Goal: Task Accomplishment & Management: Complete application form

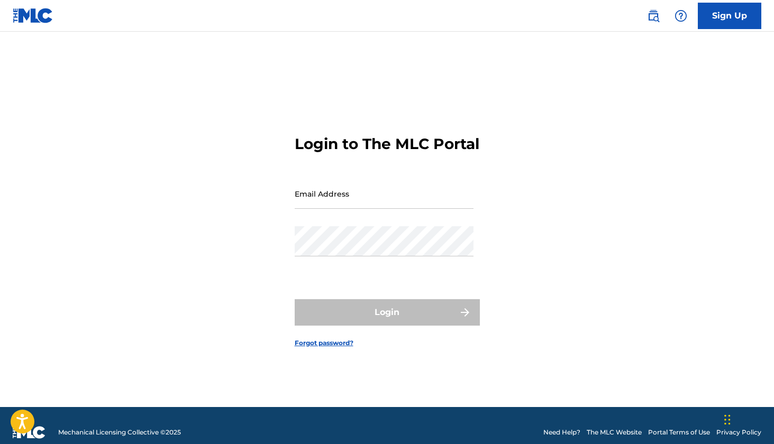
click at [710, 13] on link "Sign Up" at bounding box center [728, 16] width 63 height 26
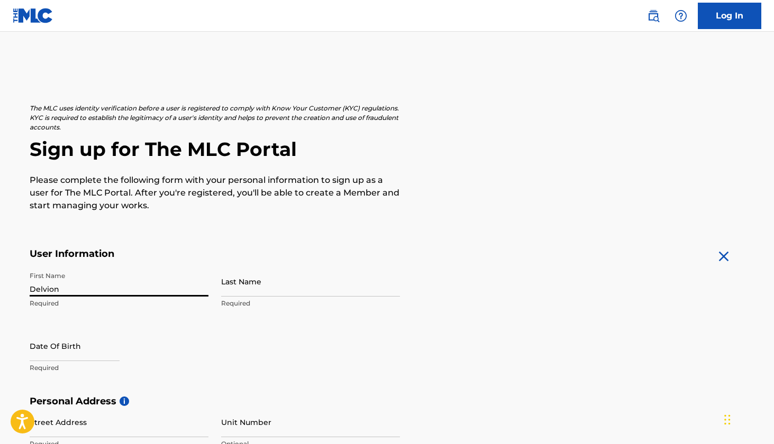
type input "Delvion"
type input "Savage"
select select "7"
select select "2025"
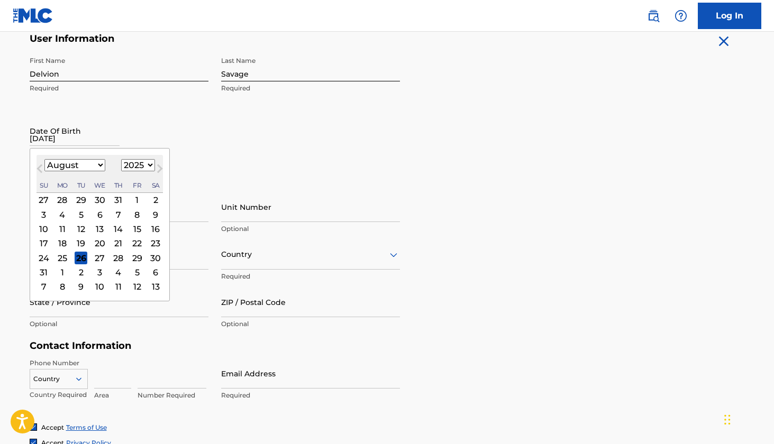
scroll to position [217, 0]
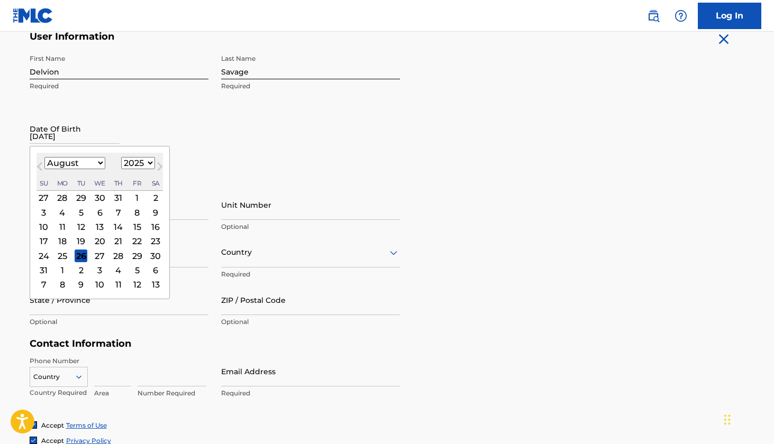
type input "11/08/1994"
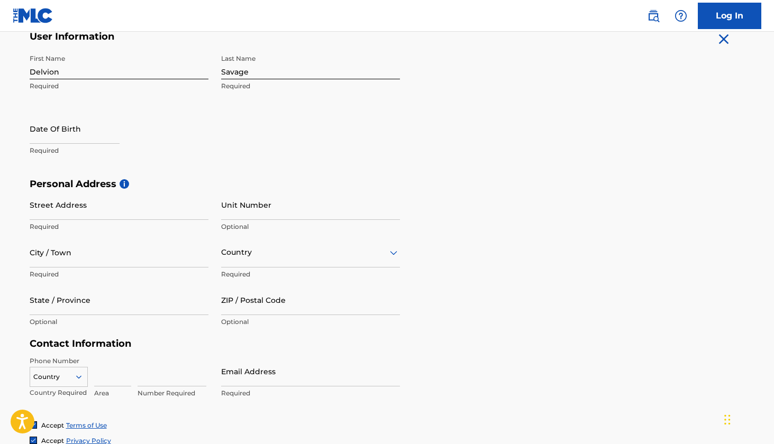
select select "7"
select select "2025"
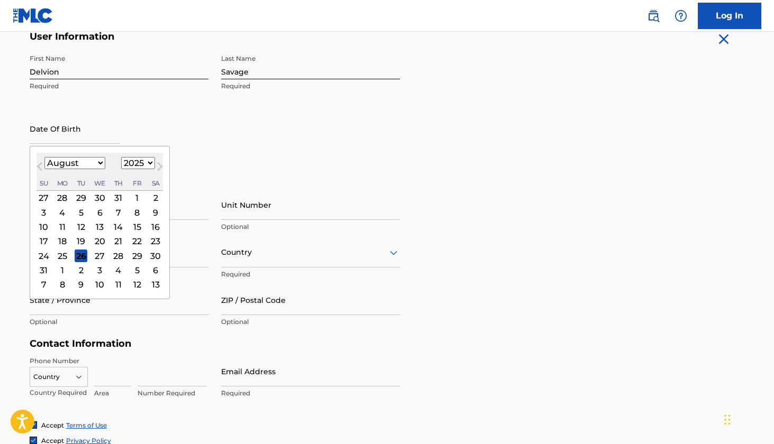
click at [71, 135] on input "text" at bounding box center [75, 129] width 90 height 30
click at [79, 137] on input "11/08/1994" at bounding box center [75, 129] width 90 height 30
type input "11/08/1994"
select select "10"
click at [149, 212] on div "8" at bounding box center [155, 212] width 13 height 13
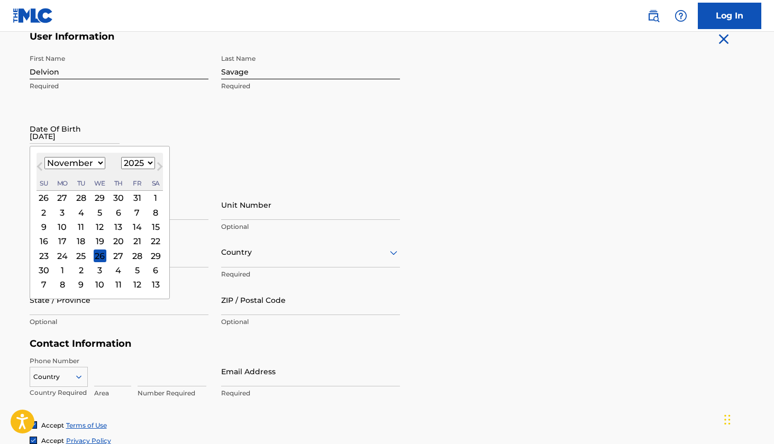
type input "November 8 2025"
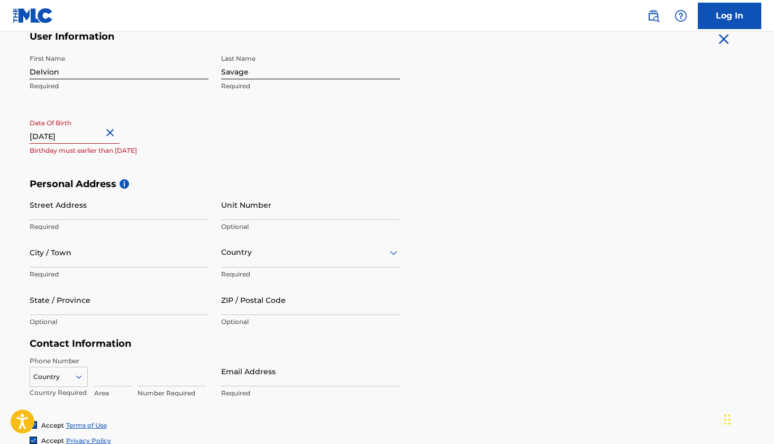
click at [106, 130] on input "November 8 2025" at bounding box center [75, 129] width 90 height 30
select select "10"
select select "2025"
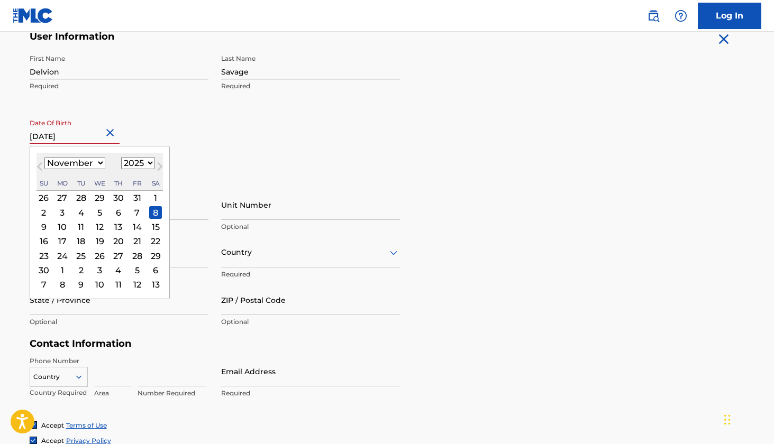
click at [151, 164] on button "Next Month" at bounding box center [159, 168] width 17 height 17
select select "10"
select select "1994"
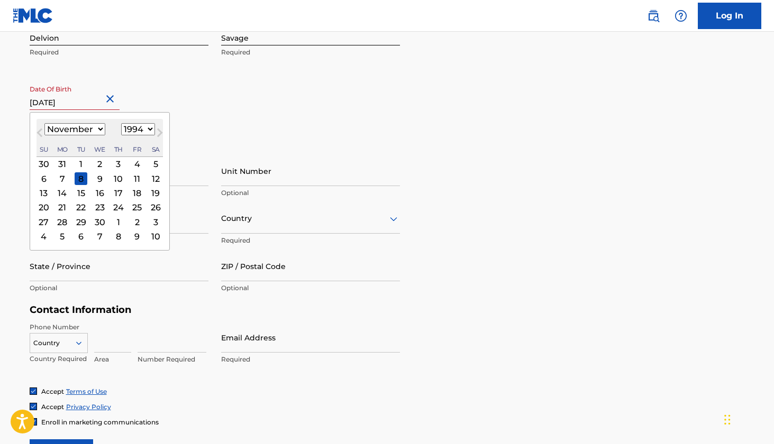
scroll to position [254, 0]
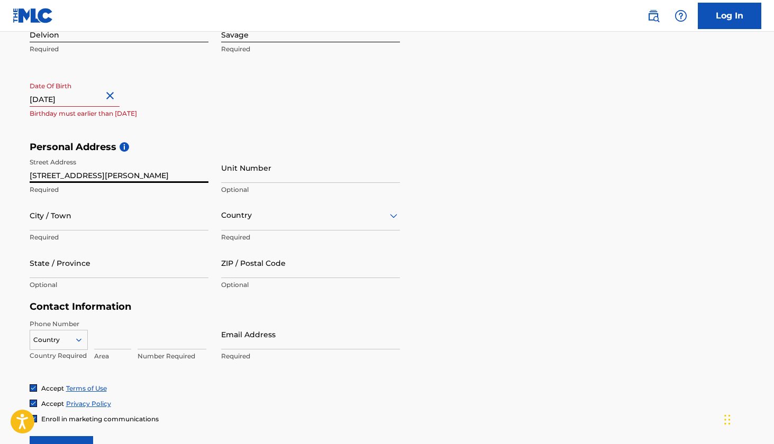
type input "292 kelly street"
type input "williston"
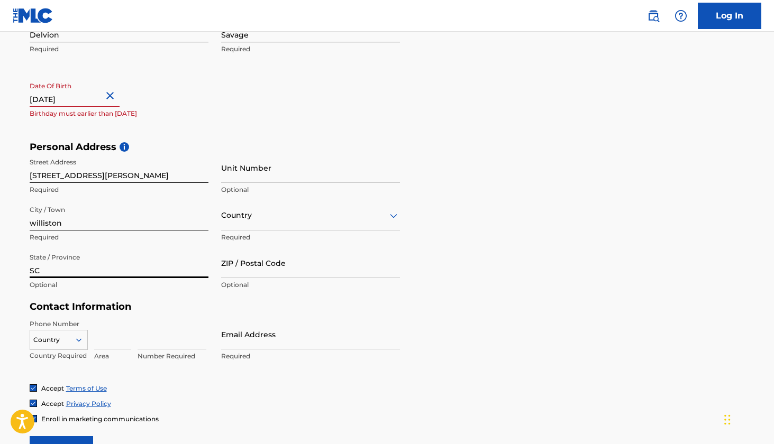
type input "SC"
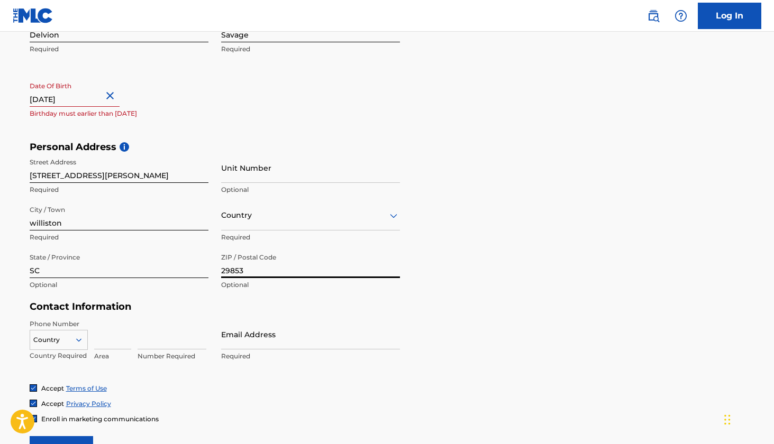
type input "29853"
click at [115, 331] on input at bounding box center [112, 334] width 37 height 30
type input "954"
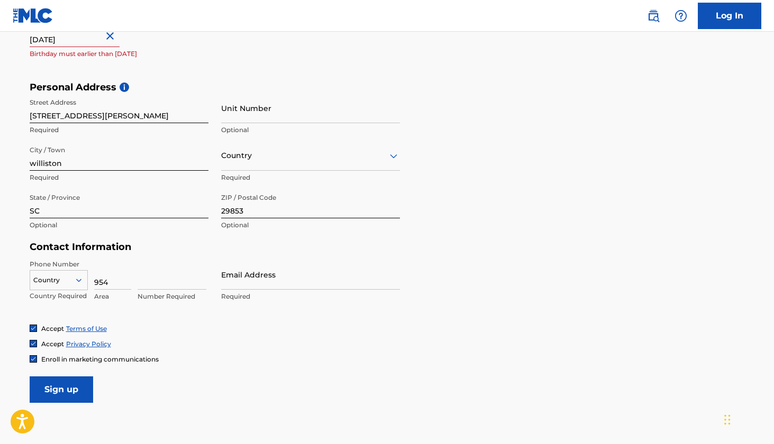
click at [78, 286] on div "Country" at bounding box center [59, 278] width 58 height 16
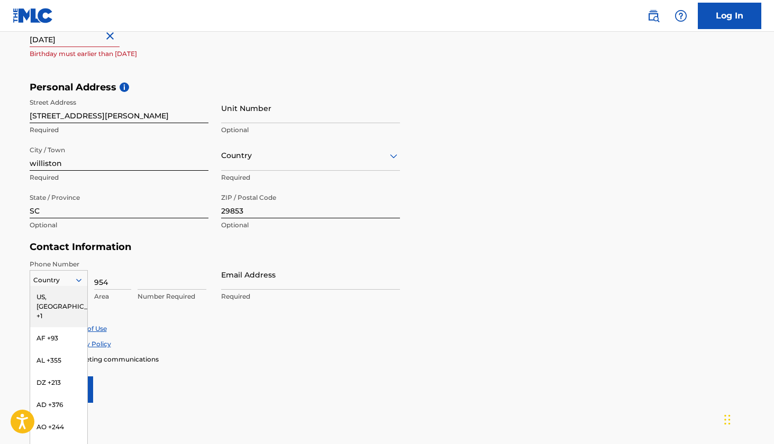
click at [67, 299] on div "US, CA +1" at bounding box center [58, 306] width 57 height 41
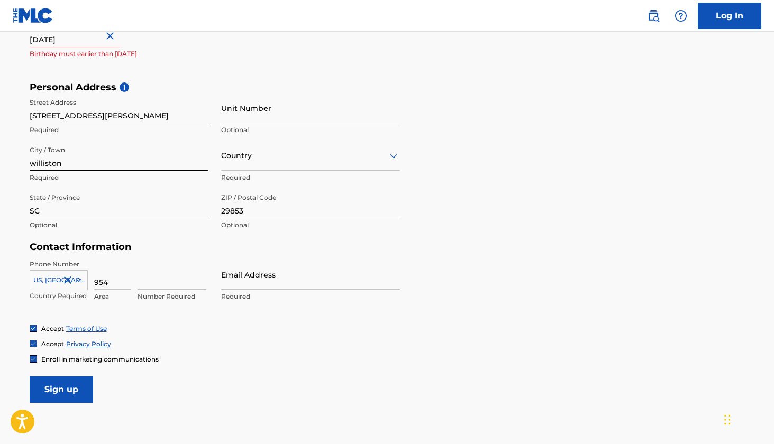
click at [178, 275] on input at bounding box center [171, 275] width 69 height 30
type input "8302955"
type input "[EMAIL_ADDRESS][DOMAIN_NAME]"
click at [80, 379] on input "Sign up" at bounding box center [61, 389] width 63 height 26
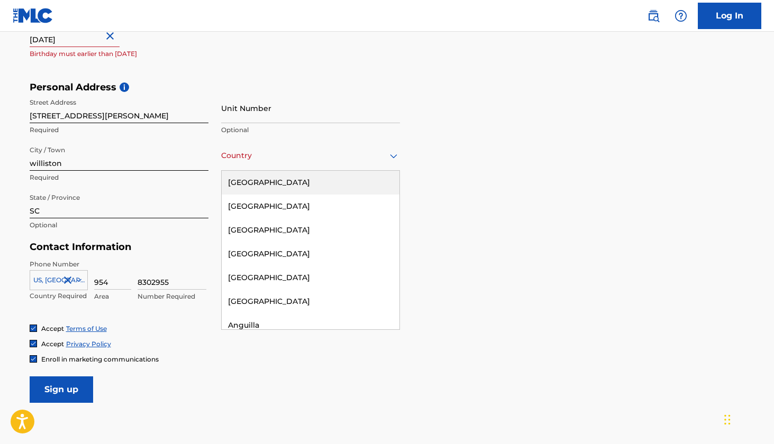
click at [328, 153] on div at bounding box center [310, 155] width 179 height 13
click at [289, 181] on div "[GEOGRAPHIC_DATA]" at bounding box center [311, 183] width 178 height 24
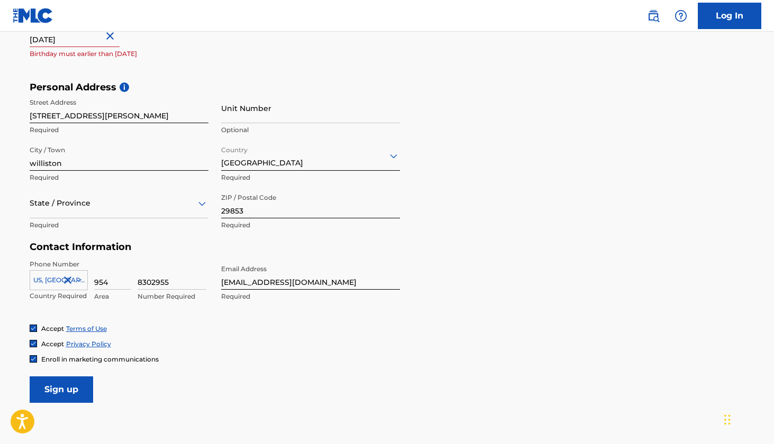
select select "10"
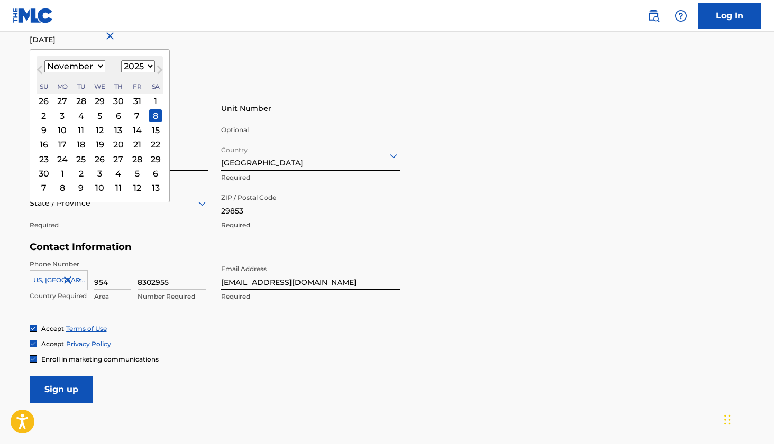
click at [103, 41] on input "November 8 2025" at bounding box center [75, 32] width 90 height 30
select select "1994"
click at [79, 115] on div "8" at bounding box center [81, 115] width 13 height 13
type input "November 8 1994"
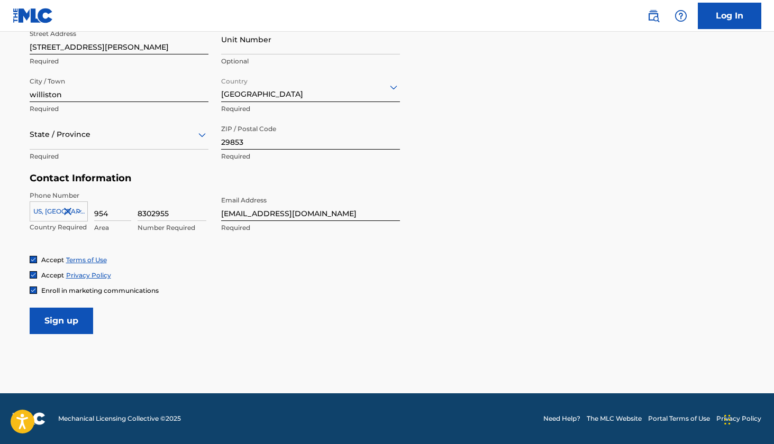
scroll to position [382, 0]
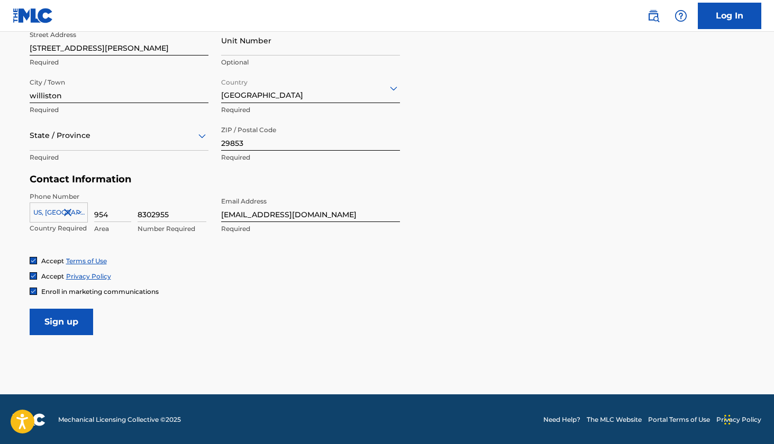
click at [84, 324] on input "Sign up" at bounding box center [61, 322] width 63 height 26
click at [100, 135] on div at bounding box center [119, 135] width 179 height 13
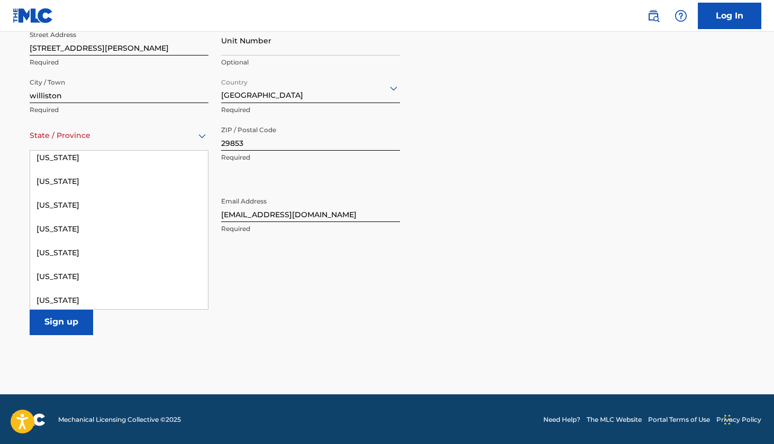
scroll to position [1017, 0]
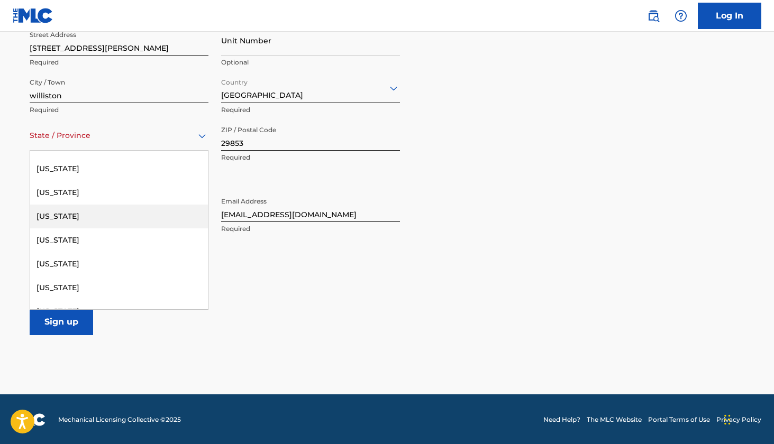
click at [85, 216] on div "[US_STATE]" at bounding box center [119, 217] width 178 height 24
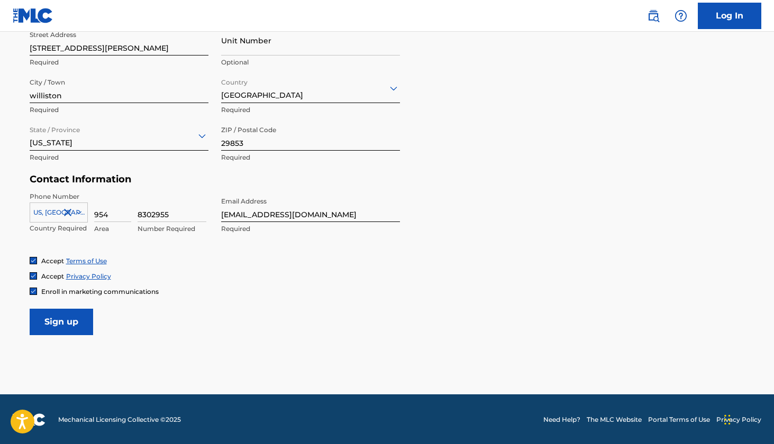
click at [73, 316] on input "Sign up" at bounding box center [61, 322] width 63 height 26
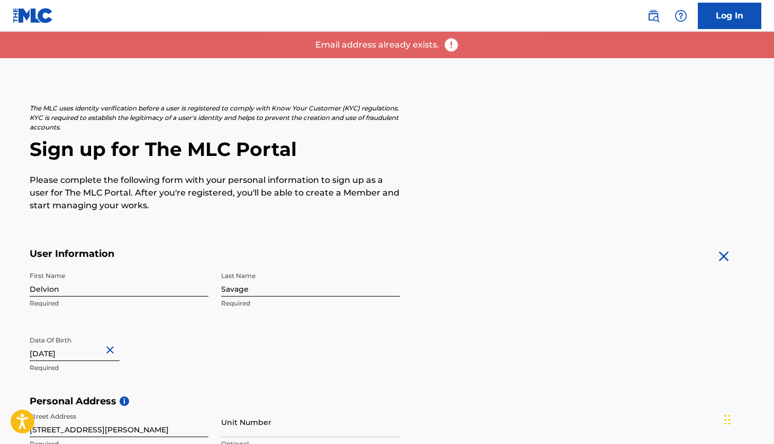
scroll to position [0, 0]
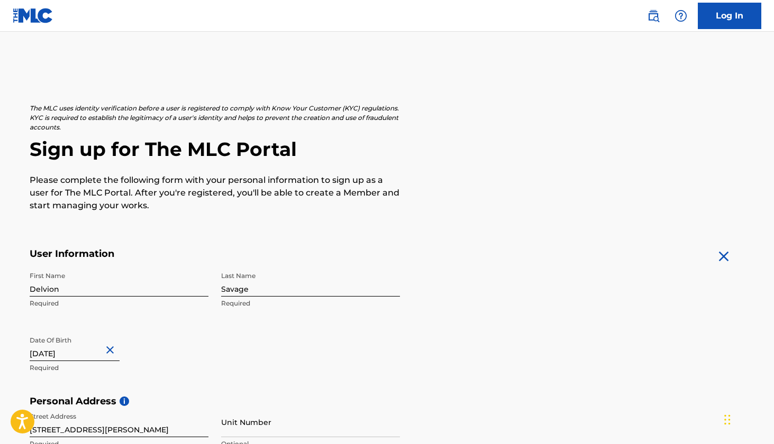
click at [722, 20] on link "Log In" at bounding box center [728, 16] width 63 height 26
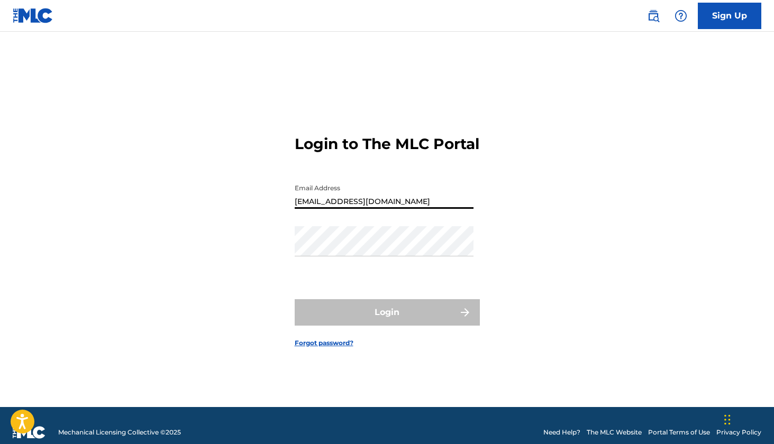
type input "[EMAIL_ADDRESS][DOMAIN_NAME]"
click at [347, 348] on link "Forgot password?" at bounding box center [324, 343] width 59 height 10
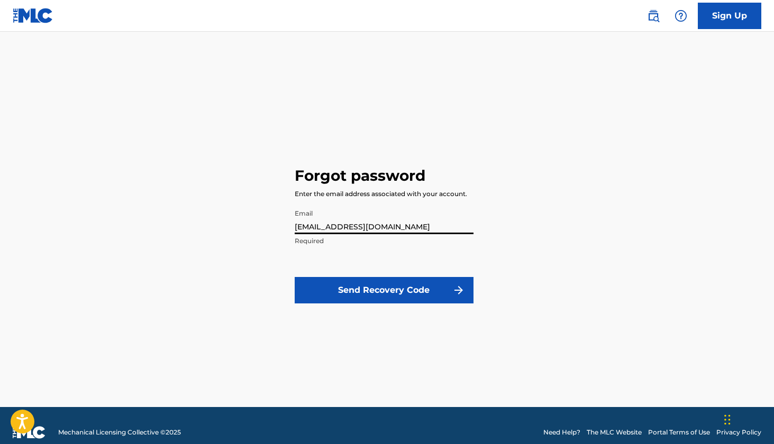
type input "[EMAIL_ADDRESS][DOMAIN_NAME]"
click at [316, 289] on button "Send Recovery Code" at bounding box center [384, 290] width 179 height 26
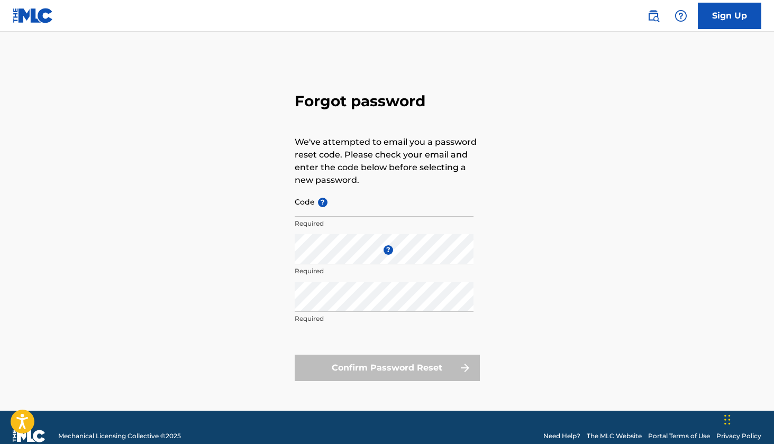
click at [360, 207] on input "Code ?" at bounding box center [384, 202] width 179 height 30
paste input "FP_29f980a86681228e6ccafc16fa15"
type input "FP_29f980a86681228e6ccafc16fa15"
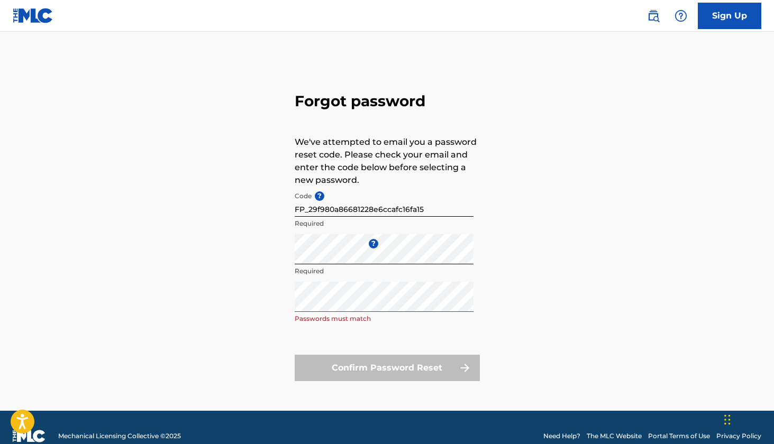
click at [527, 296] on div "Forgot password We've attempted to email you a password reset code. Please chec…" at bounding box center [387, 234] width 740 height 353
click at [215, 284] on div "Forgot password We've attempted to email you a password reset code. Please chec…" at bounding box center [387, 234] width 740 height 353
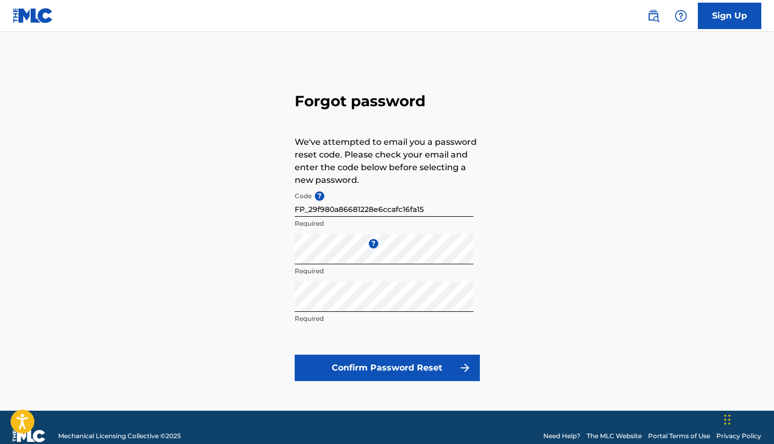
click at [379, 374] on button "Confirm Password Reset" at bounding box center [387, 368] width 185 height 26
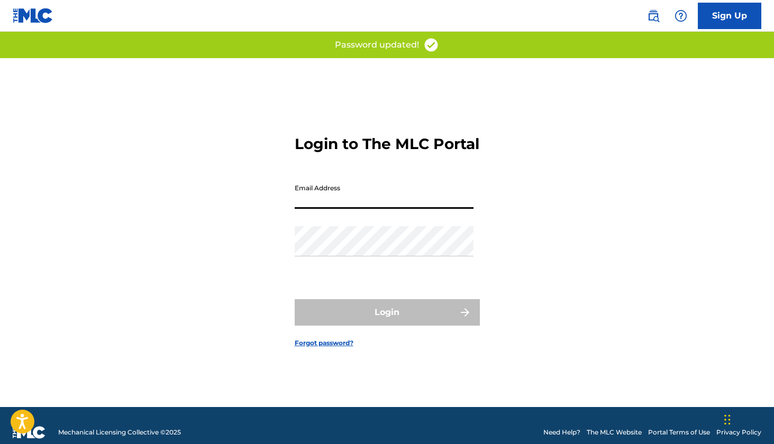
click at [365, 204] on input "Email Address" at bounding box center [384, 194] width 179 height 30
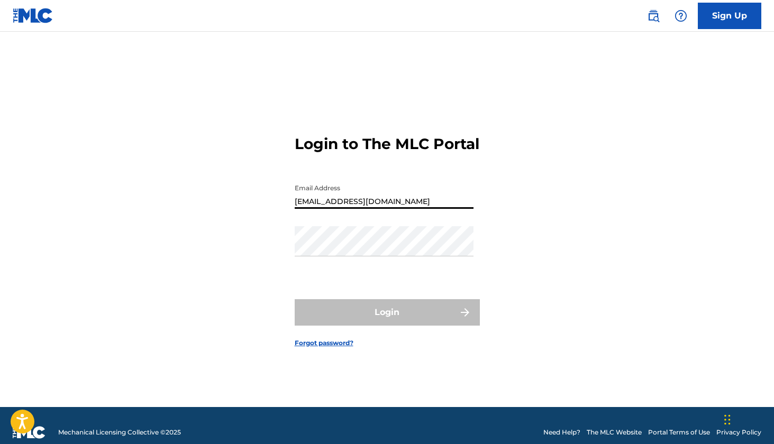
type input "[EMAIL_ADDRESS][DOMAIN_NAME]"
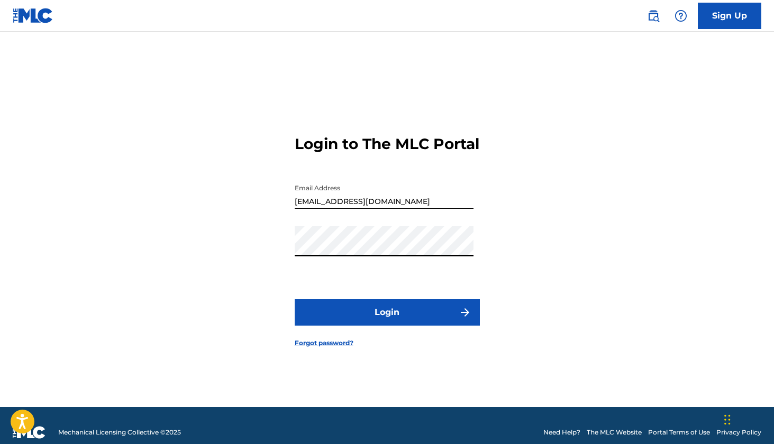
click at [387, 321] on button "Login" at bounding box center [387, 312] width 185 height 26
click at [389, 316] on button "Login" at bounding box center [387, 312] width 185 height 26
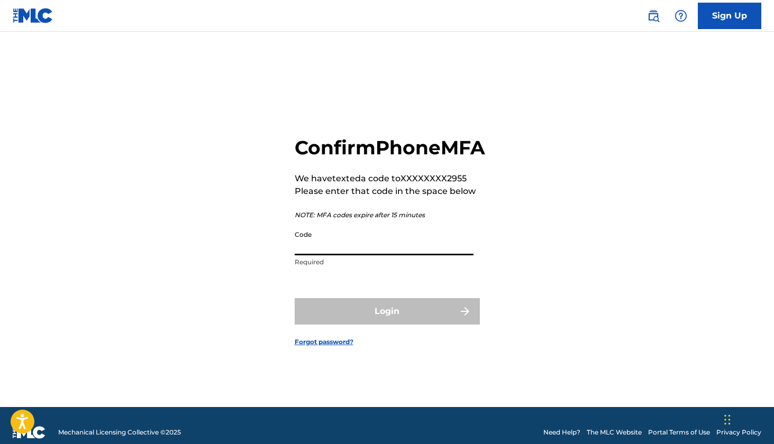
click at [406, 251] on input "Code" at bounding box center [384, 240] width 179 height 30
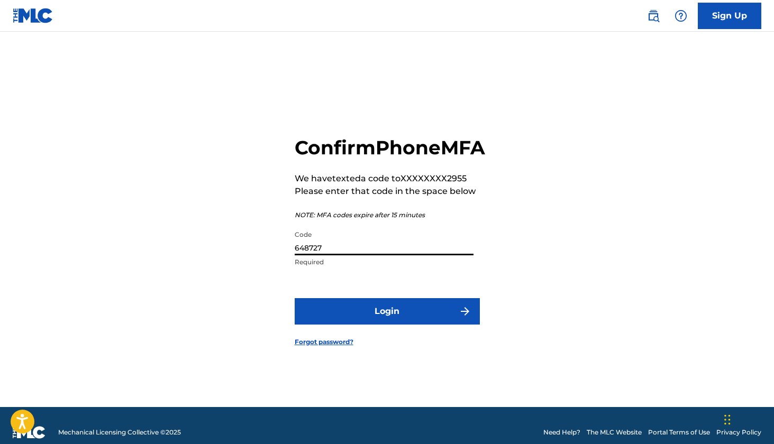
type input "648727"
click at [397, 325] on button "Login" at bounding box center [387, 311] width 185 height 26
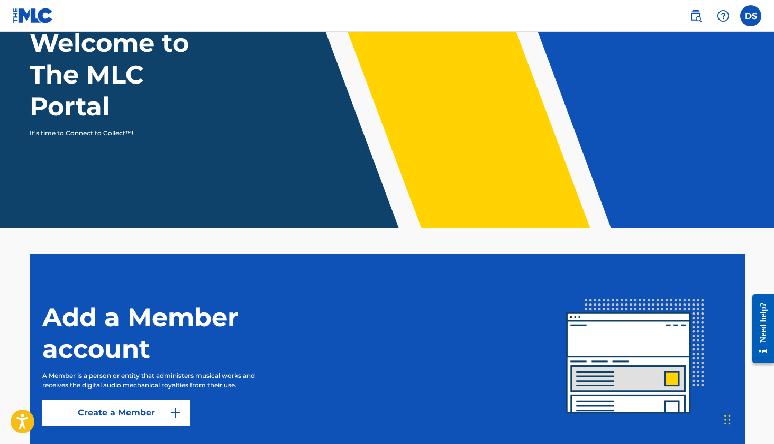
scroll to position [108, 0]
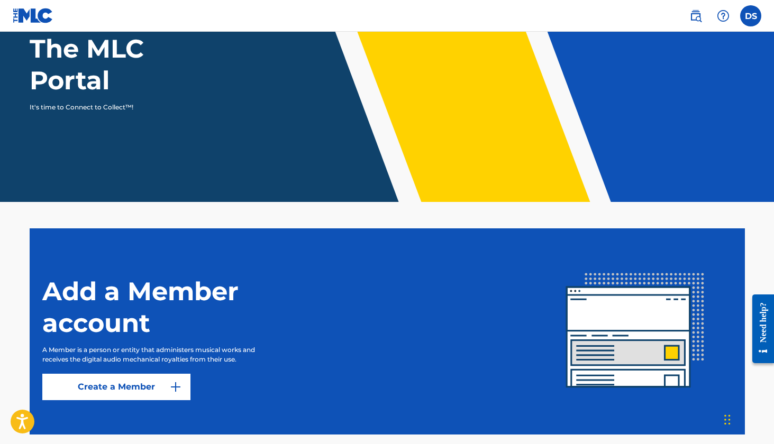
click at [154, 393] on link "Create a Member" at bounding box center [116, 387] width 148 height 26
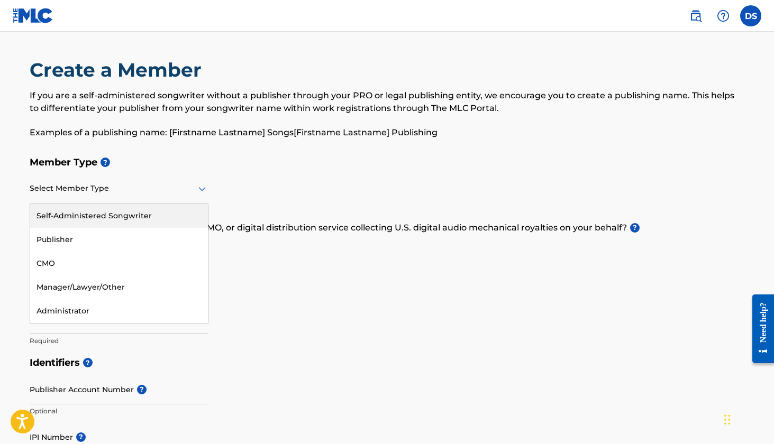
click at [204, 188] on icon at bounding box center [201, 189] width 7 height 4
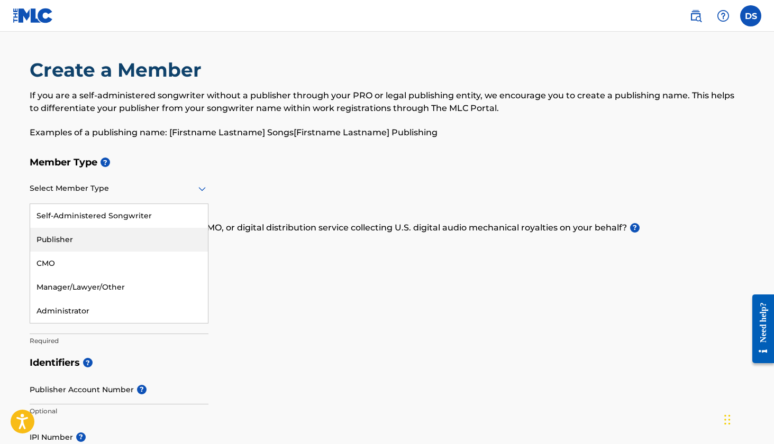
click at [143, 233] on div "Publisher" at bounding box center [119, 240] width 178 height 24
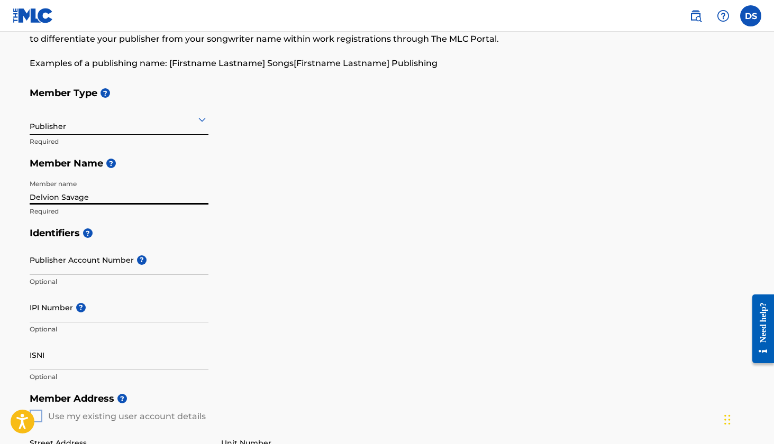
scroll to position [81, 0]
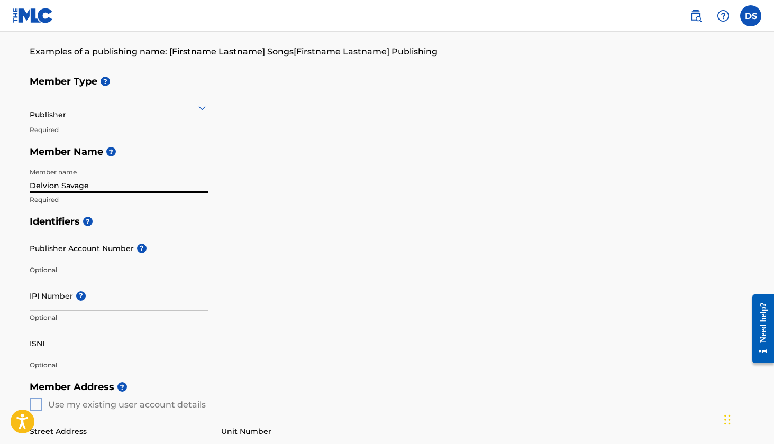
type input "Delvion Savage"
click at [99, 247] on input "Publisher Account Number ?" at bounding box center [119, 248] width 179 height 30
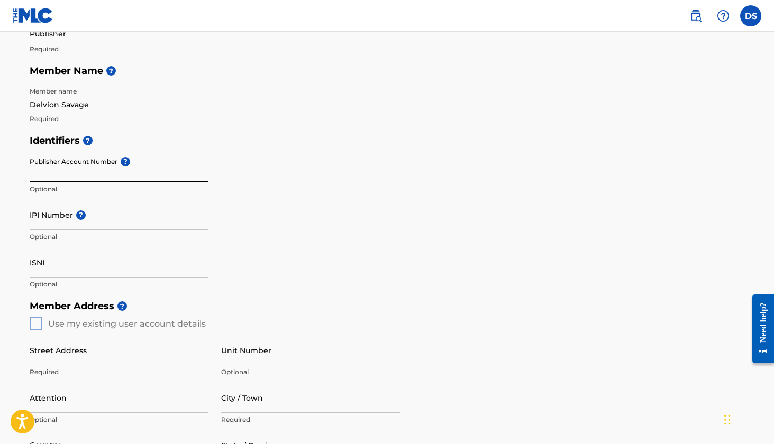
scroll to position [188, 0]
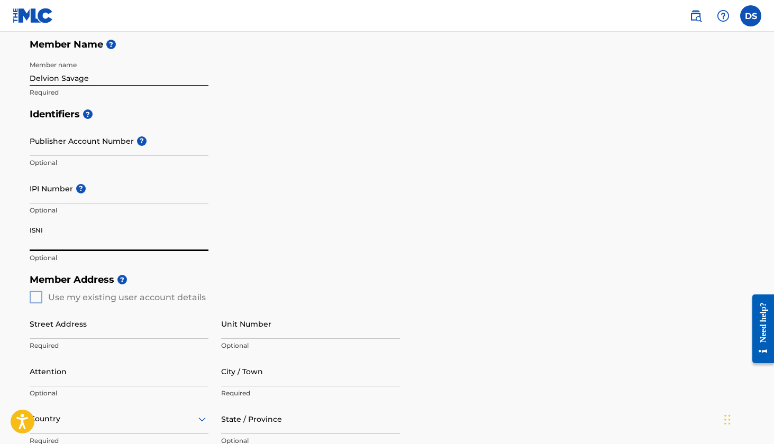
click at [87, 242] on input "ISNI" at bounding box center [119, 236] width 179 height 30
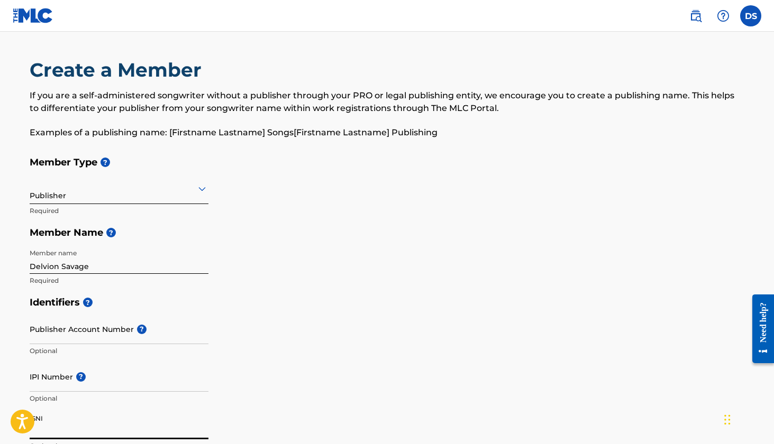
scroll to position [0, 0]
click at [195, 185] on div at bounding box center [119, 188] width 179 height 13
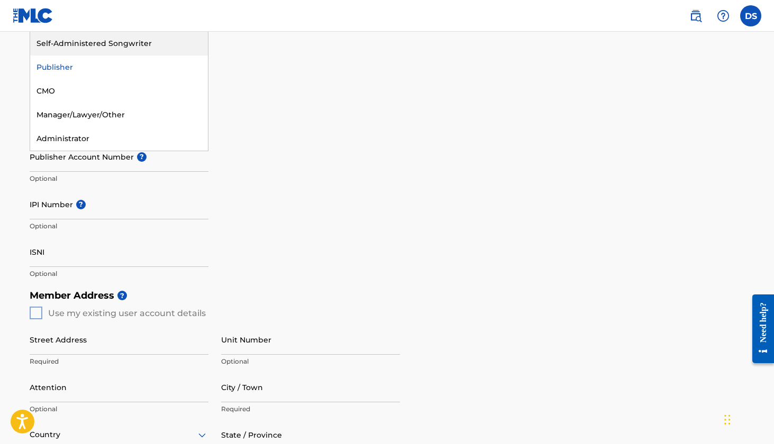
scroll to position [187, 0]
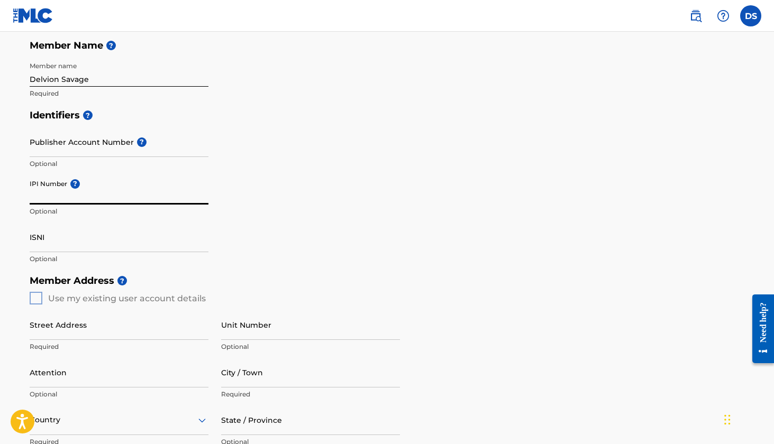
click at [160, 195] on input "IPI Number ?" at bounding box center [119, 189] width 179 height 30
paste input "00378432827"
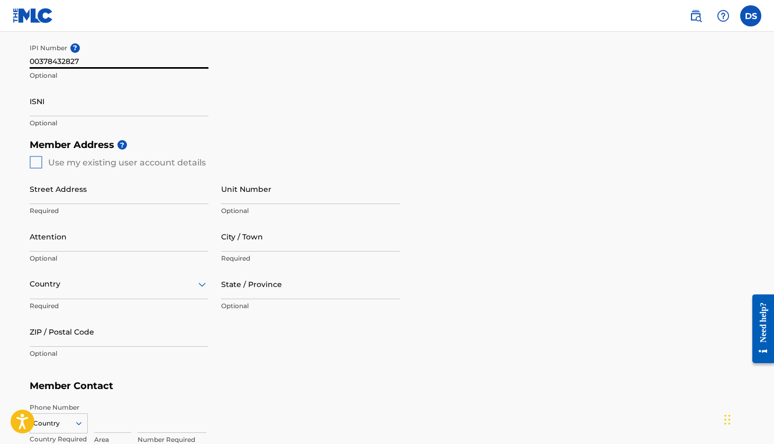
scroll to position [334, 0]
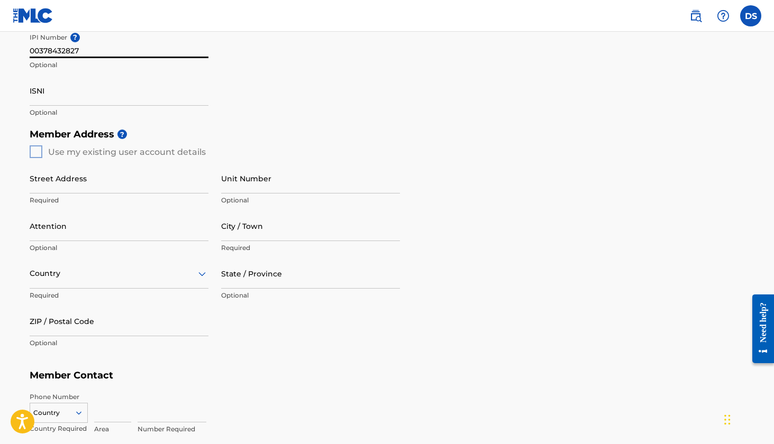
type input "00378432827"
click at [35, 149] on div "Member Address ? Use my existing user account details Street Address Required U…" at bounding box center [387, 244] width 715 height 242
click at [38, 153] on div "Member Address ? Use my existing user account details Street Address Required U…" at bounding box center [387, 244] width 715 height 242
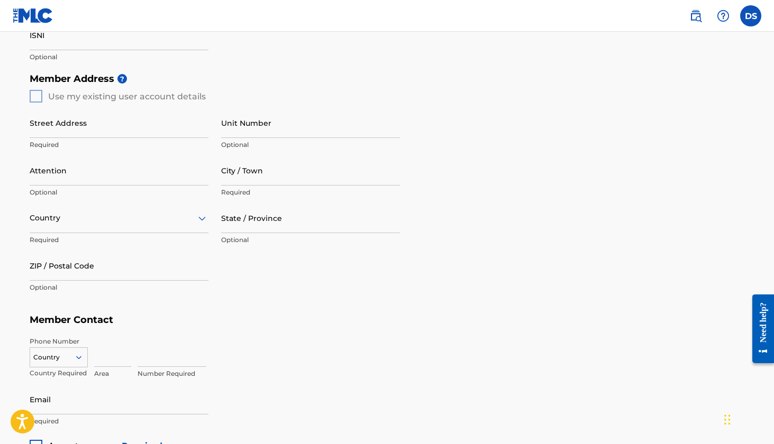
scroll to position [397, 0]
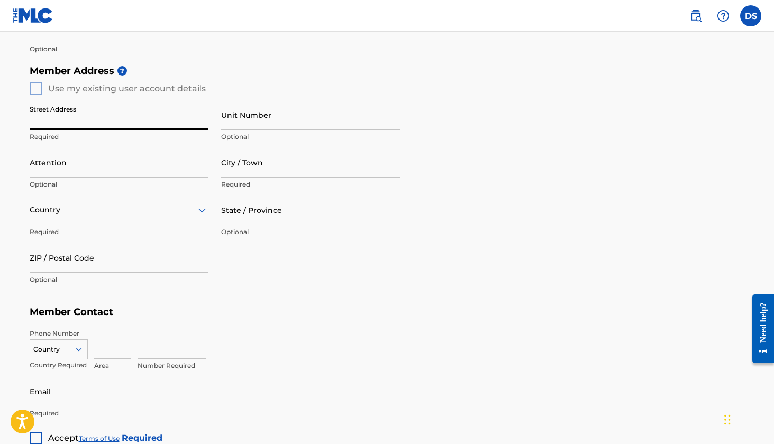
click at [36, 91] on div "Member Address ? Use my existing user account details Street Address Required U…" at bounding box center [387, 181] width 715 height 242
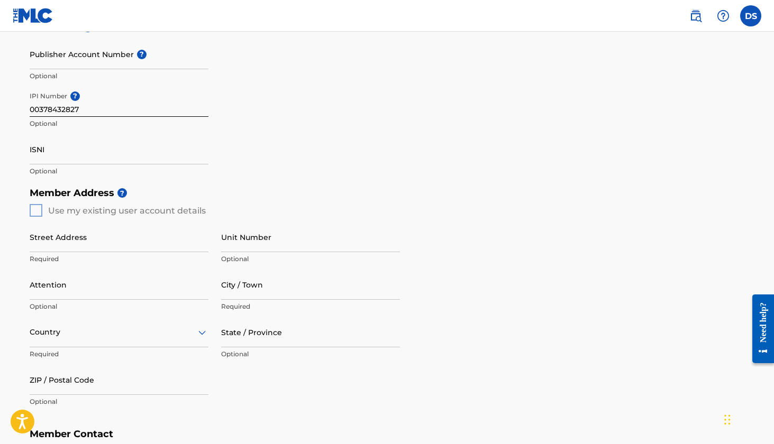
scroll to position [335, 0]
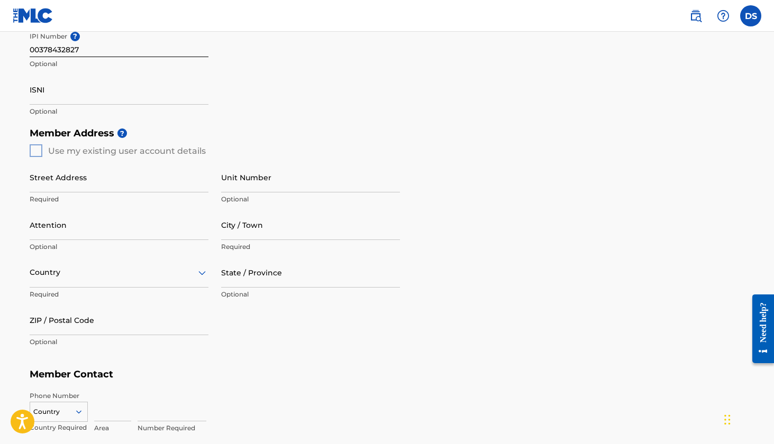
click at [77, 181] on input "Street Address" at bounding box center [119, 177] width 179 height 30
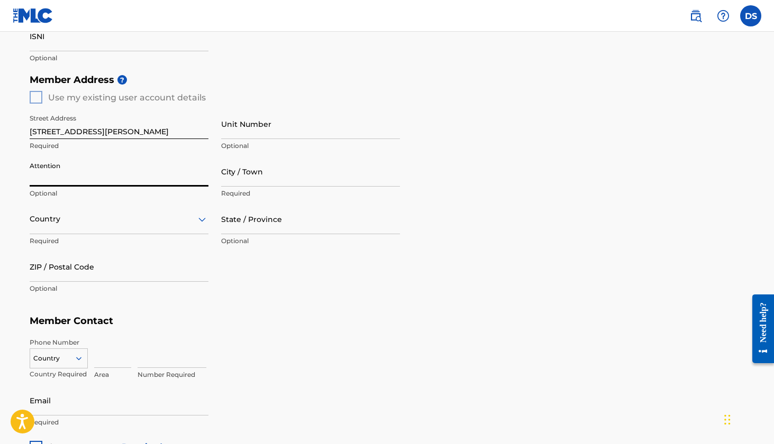
scroll to position [391, 0]
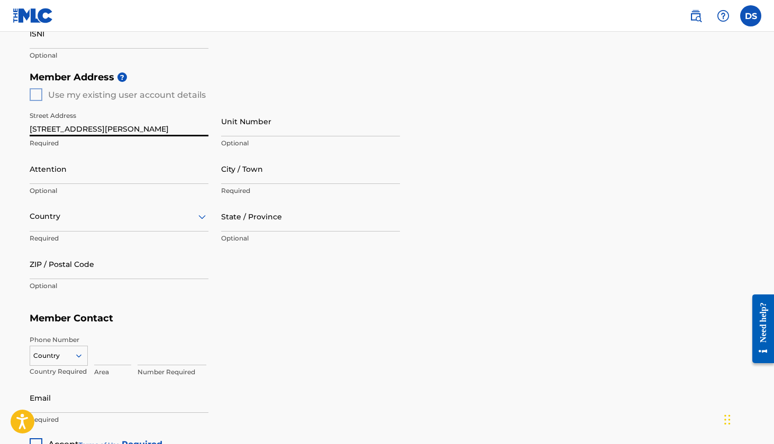
click at [113, 121] on input "292 kelly street" at bounding box center [119, 121] width 179 height 30
click at [134, 161] on input "Attention" at bounding box center [119, 169] width 179 height 30
click at [156, 123] on input "292 kelly street" at bounding box center [119, 121] width 179 height 30
type input "292 kelly street"
type input "Williston"
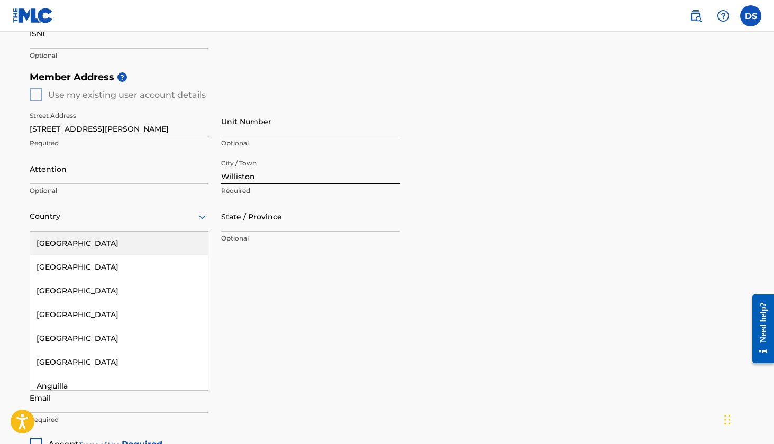
click at [132, 222] on div at bounding box center [119, 216] width 179 height 13
click at [111, 246] on div "[GEOGRAPHIC_DATA]" at bounding box center [119, 244] width 178 height 24
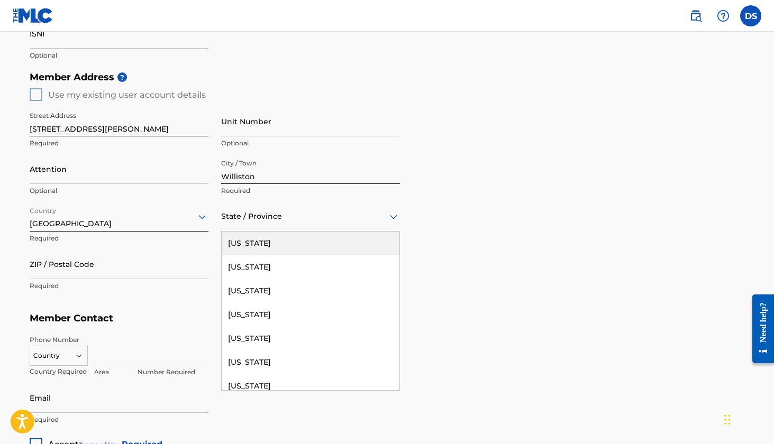
click at [258, 215] on div at bounding box center [310, 216] width 179 height 13
click at [268, 245] on div "[US_STATE]" at bounding box center [311, 246] width 178 height 24
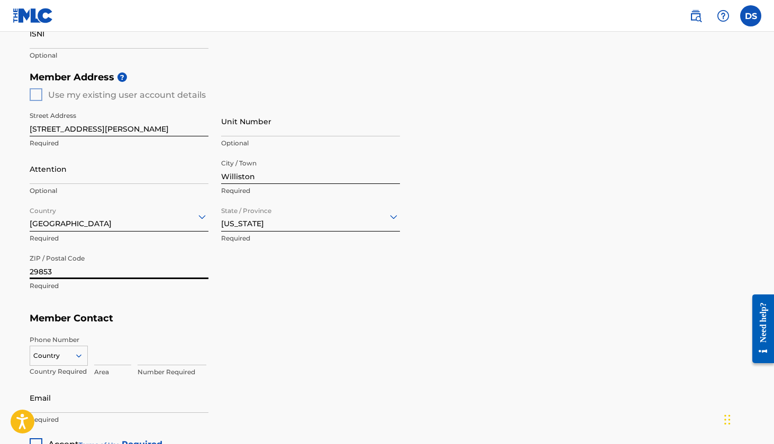
type input "29853"
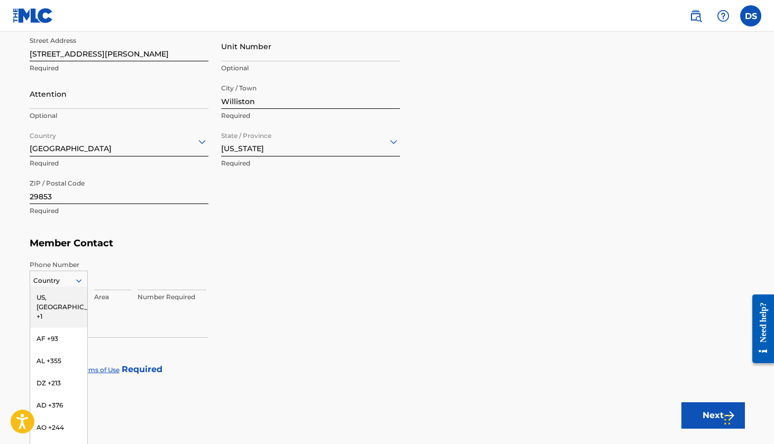
click at [71, 287] on div "US, CA +1, 1 of 216. 216 results available. Use Up and Down to choose options, …" at bounding box center [59, 279] width 58 height 16
click at [63, 299] on div "US, CA +1" at bounding box center [58, 307] width 57 height 41
click at [122, 286] on input at bounding box center [112, 275] width 37 height 30
type input "954"
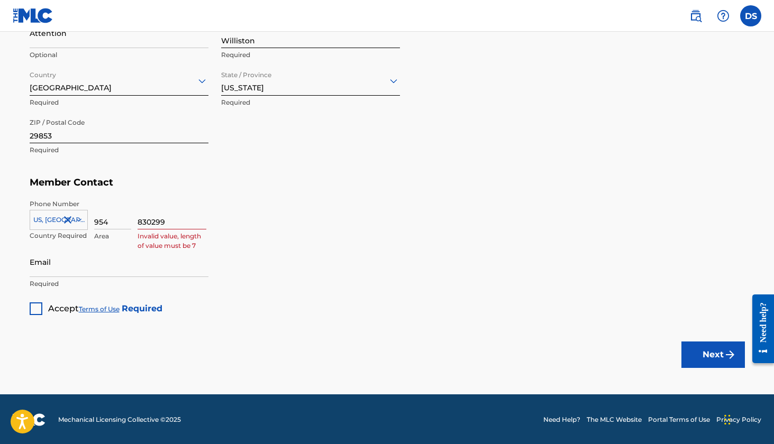
scroll to position [526, 0]
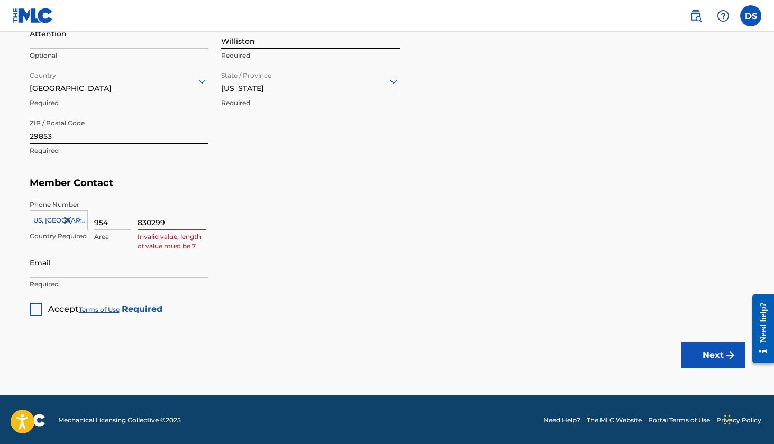
type input "830299"
type input "[EMAIL_ADDRESS][DOMAIN_NAME]"
click at [173, 220] on input "830299" at bounding box center [171, 215] width 69 height 30
type input "8302955"
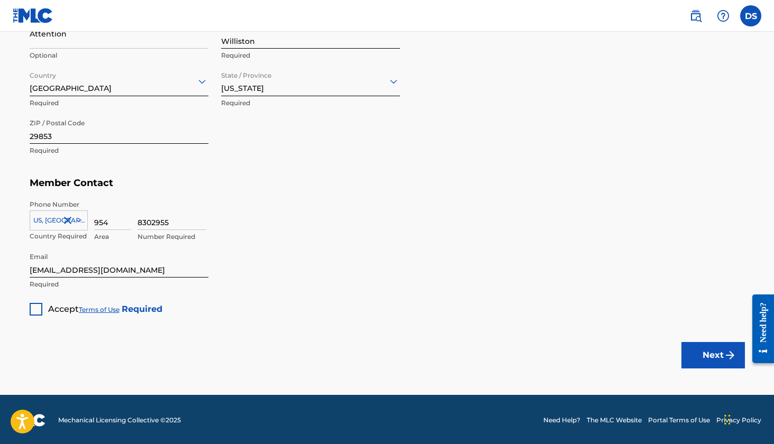
click at [35, 308] on div at bounding box center [36, 309] width 13 height 13
click at [720, 352] on button "Next" at bounding box center [712, 355] width 63 height 26
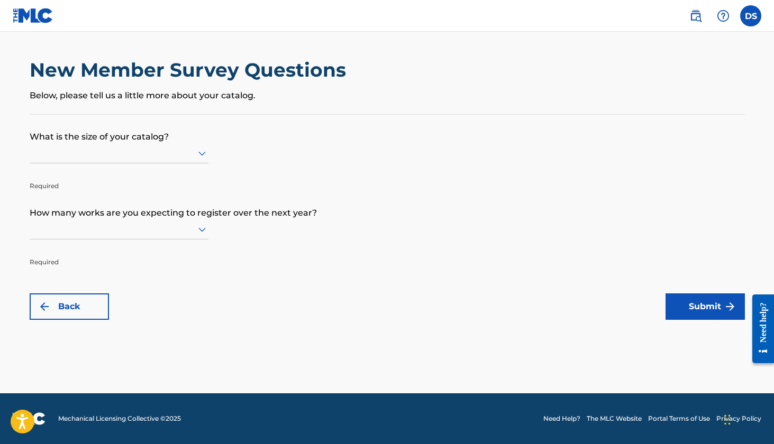
click at [171, 155] on div at bounding box center [119, 152] width 179 height 13
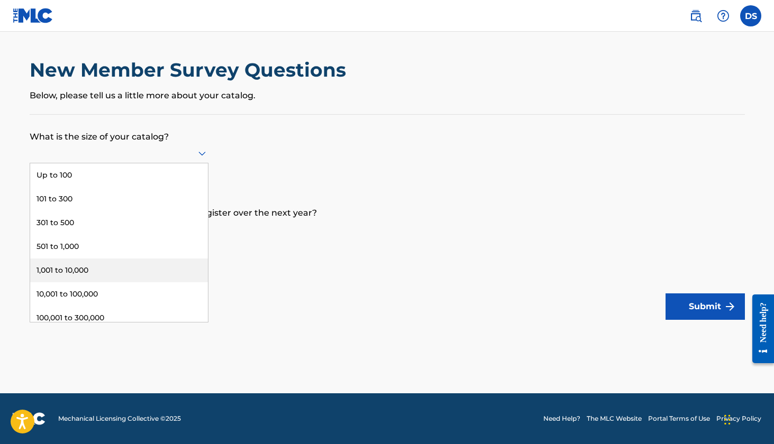
scroll to position [56, 0]
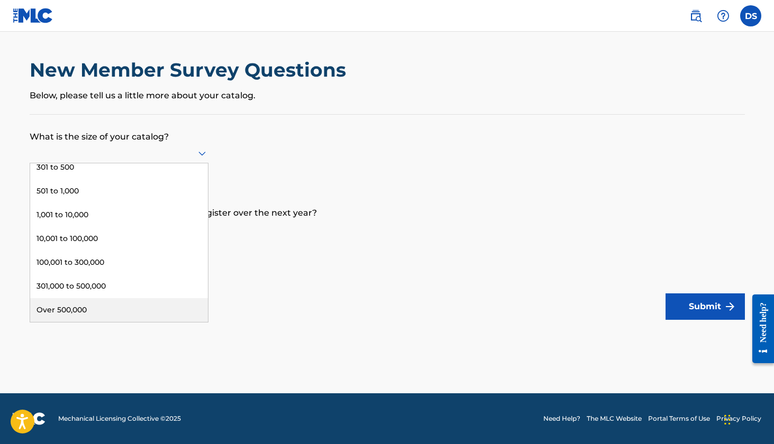
click at [101, 312] on div "Over 500,000" at bounding box center [119, 310] width 178 height 24
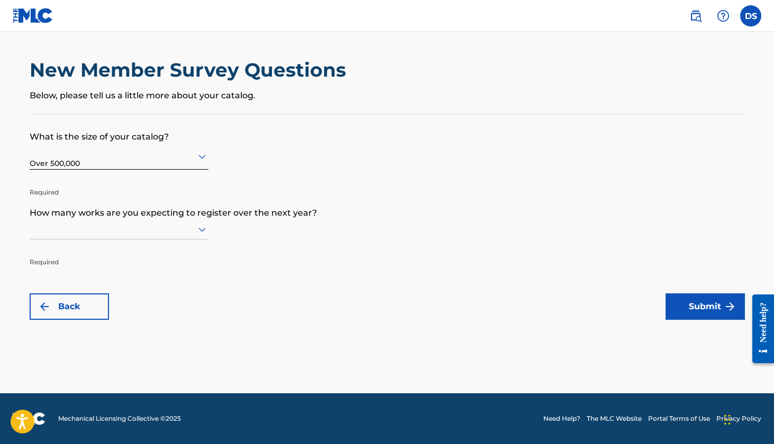
click at [197, 234] on icon at bounding box center [202, 229] width 13 height 13
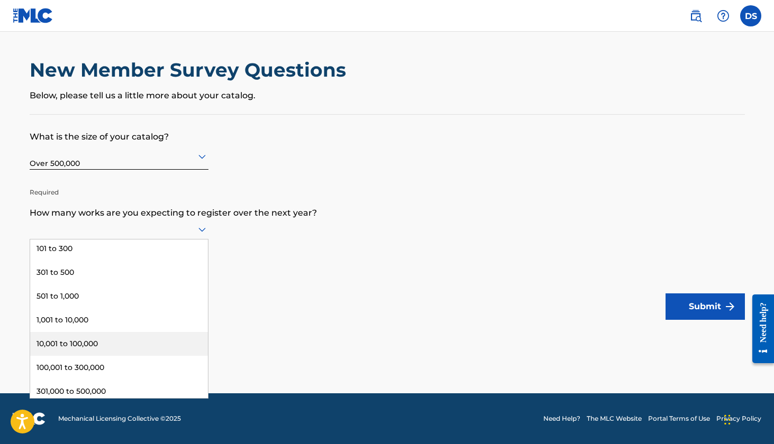
scroll to position [25, 0]
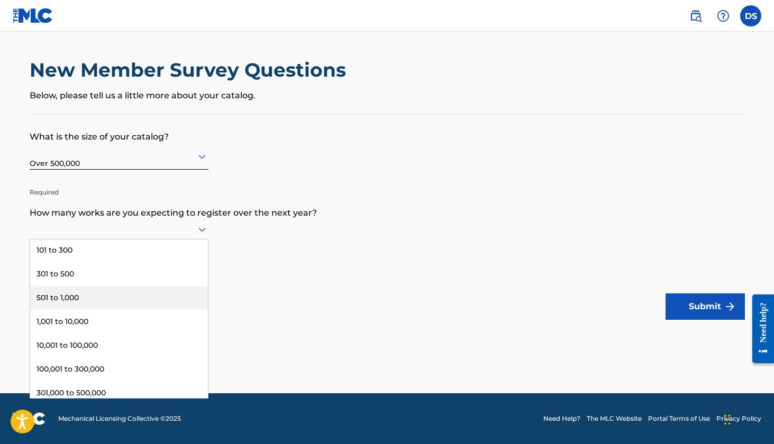
click at [131, 305] on div "501 to 1,000" at bounding box center [119, 298] width 178 height 24
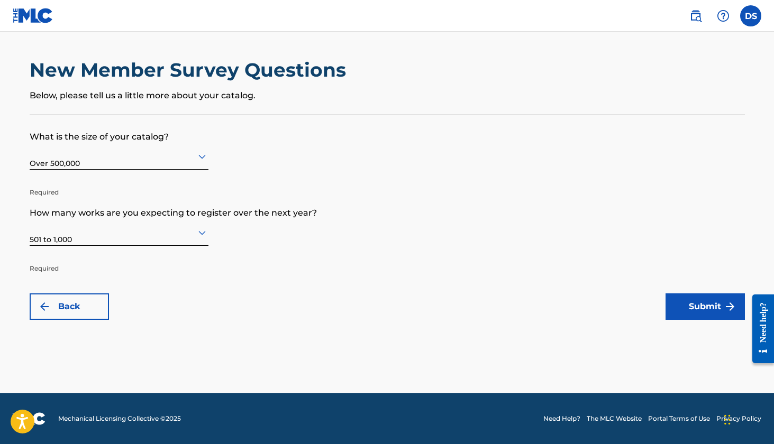
click at [691, 305] on button "Submit" at bounding box center [704, 306] width 79 height 26
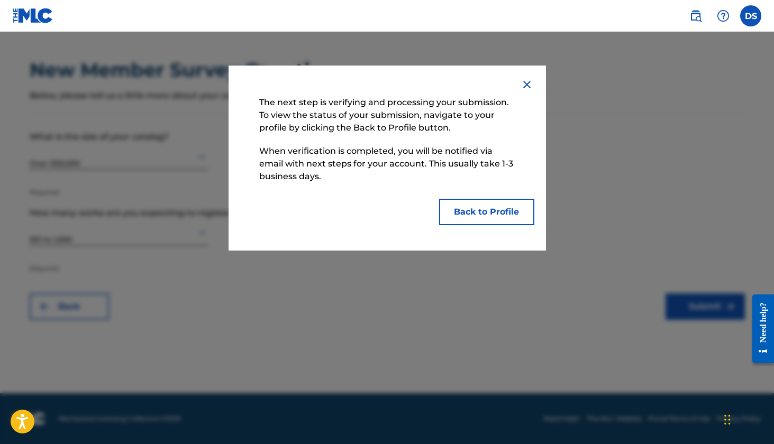
click at [476, 205] on button "Back to Profile" at bounding box center [486, 212] width 95 height 26
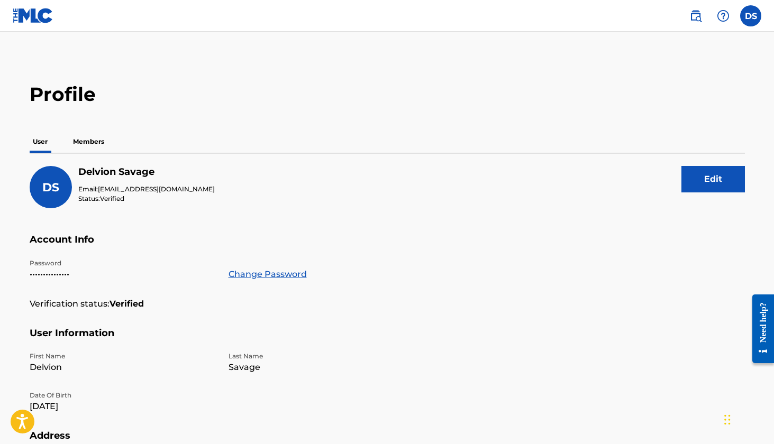
click at [98, 143] on p "Members" at bounding box center [89, 142] width 38 height 22
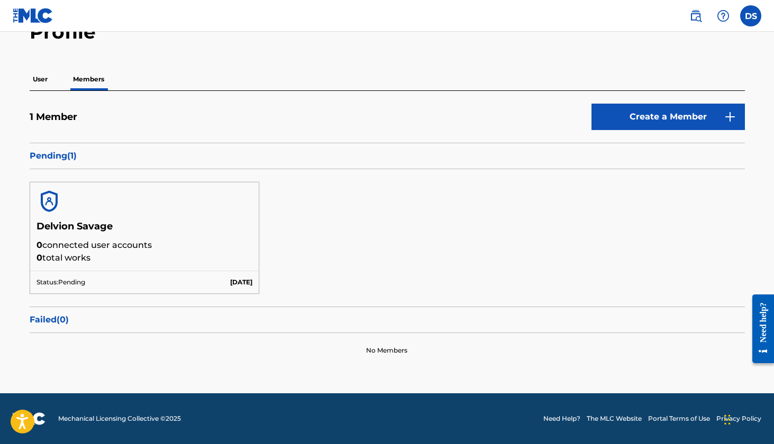
scroll to position [62, 0]
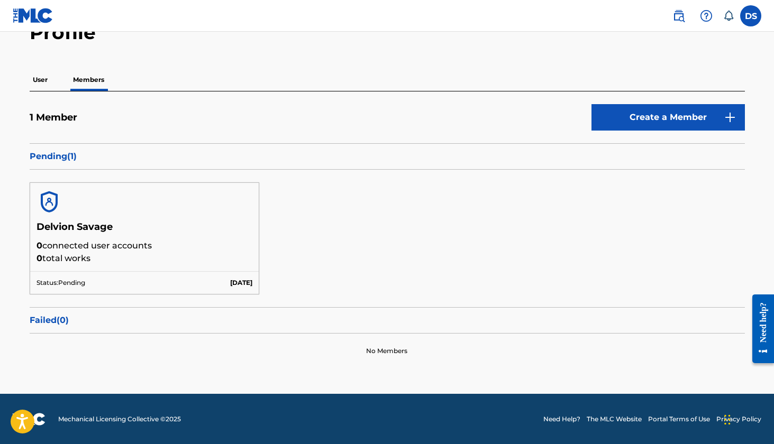
click at [140, 237] on h5 "Delvion Savage" at bounding box center [144, 230] width 216 height 19
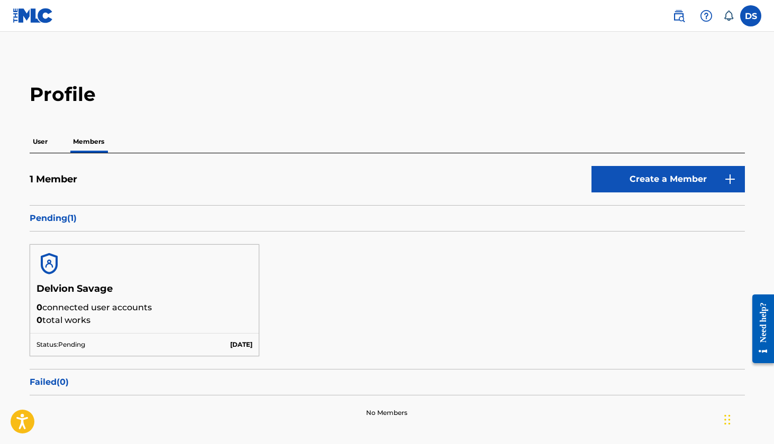
scroll to position [0, 0]
click at [51, 144] on p "User" at bounding box center [40, 142] width 21 height 22
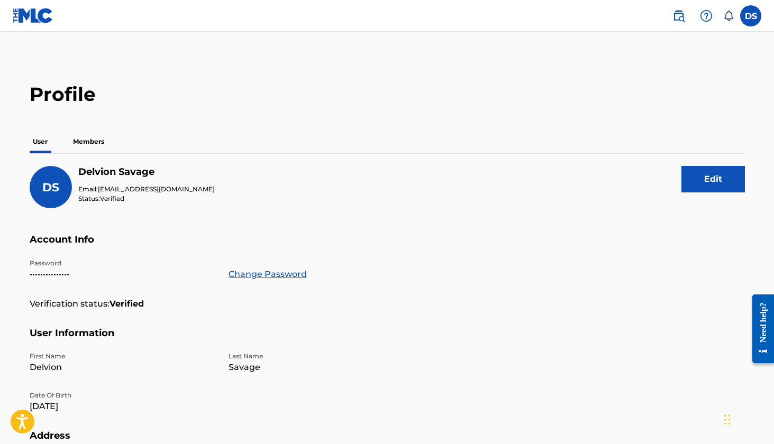
click at [680, 19] on img at bounding box center [678, 16] width 13 height 13
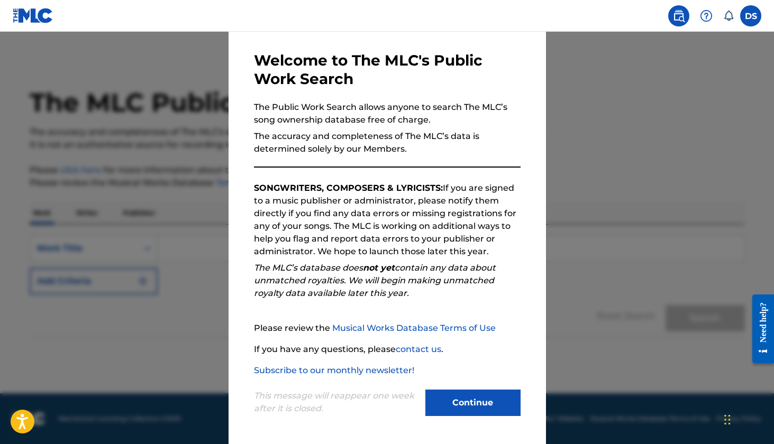
scroll to position [40, 0]
click at [481, 405] on button "Continue" at bounding box center [472, 403] width 95 height 26
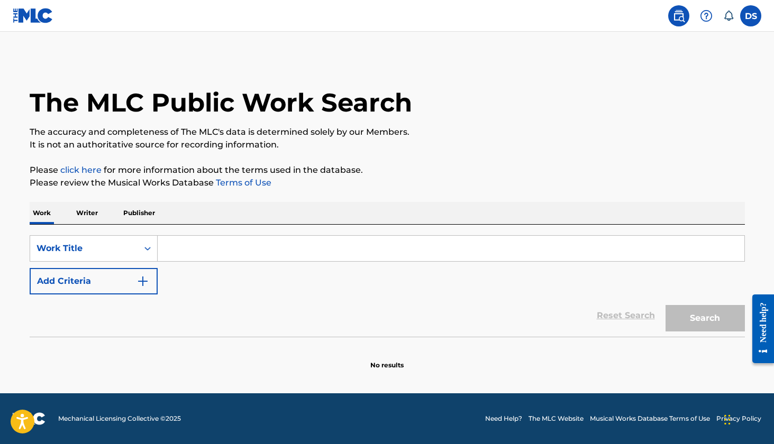
click at [265, 247] on input "Search Form" at bounding box center [451, 248] width 586 height 25
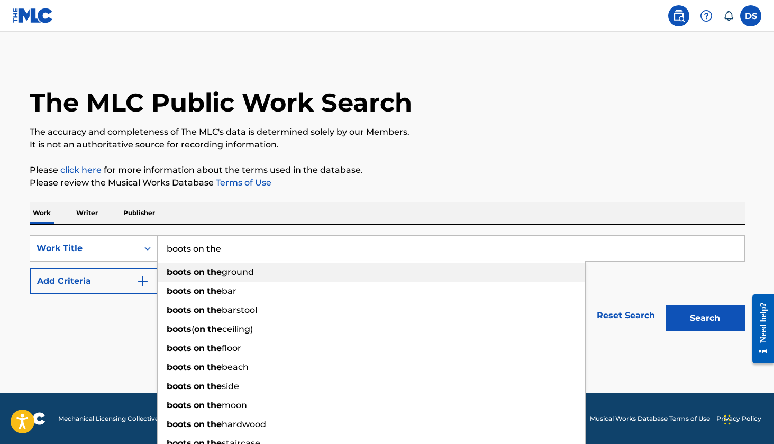
click at [273, 275] on div "boots on the ground" at bounding box center [371, 272] width 427 height 19
type input "boots on the ground"
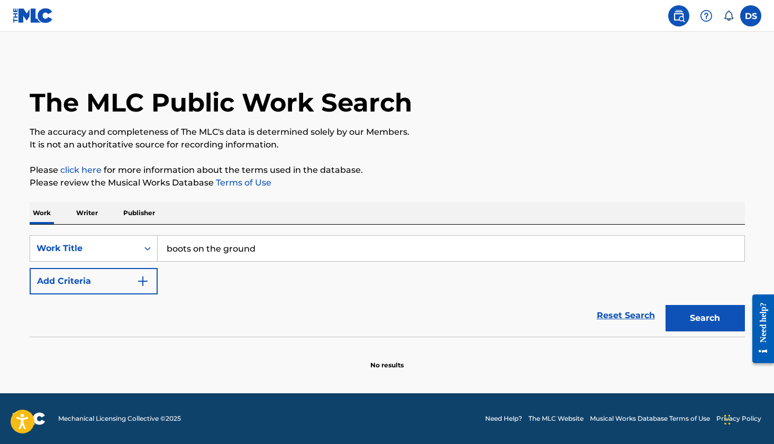
click at [704, 318] on button "Search" at bounding box center [704, 318] width 79 height 26
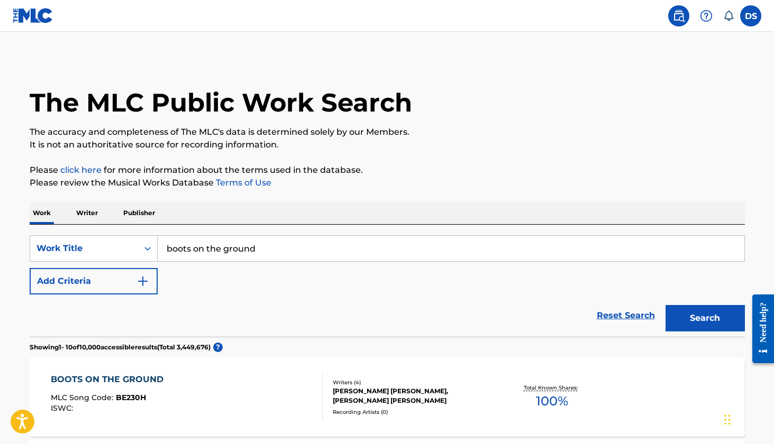
scroll to position [0, 0]
click at [144, 283] on img "Search Form" at bounding box center [142, 281] width 13 height 13
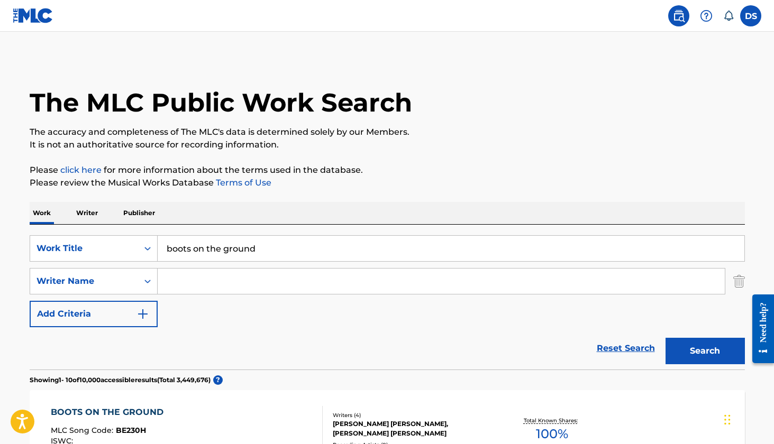
click at [195, 284] on input "Search Form" at bounding box center [441, 281] width 567 height 25
click at [704, 351] on button "Search" at bounding box center [704, 351] width 79 height 26
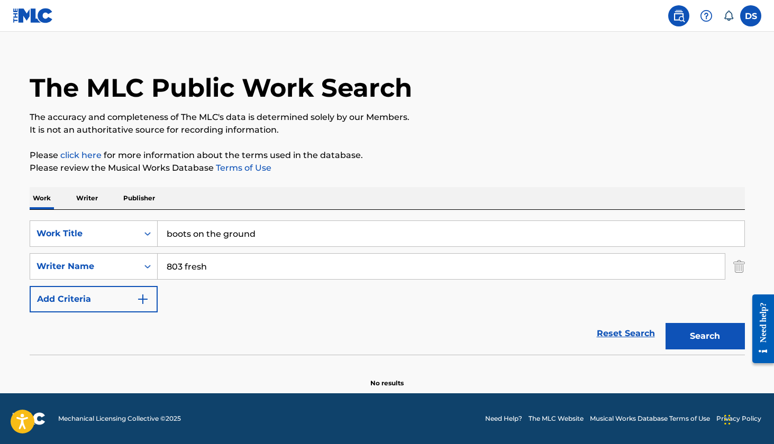
scroll to position [15, 0]
click at [186, 268] on input "803 fresh" at bounding box center [441, 266] width 567 height 25
type input "803fresh"
click at [704, 336] on button "Search" at bounding box center [704, 336] width 79 height 26
drag, startPoint x: 254, startPoint y: 267, endPoint x: 148, endPoint y: 262, distance: 106.4
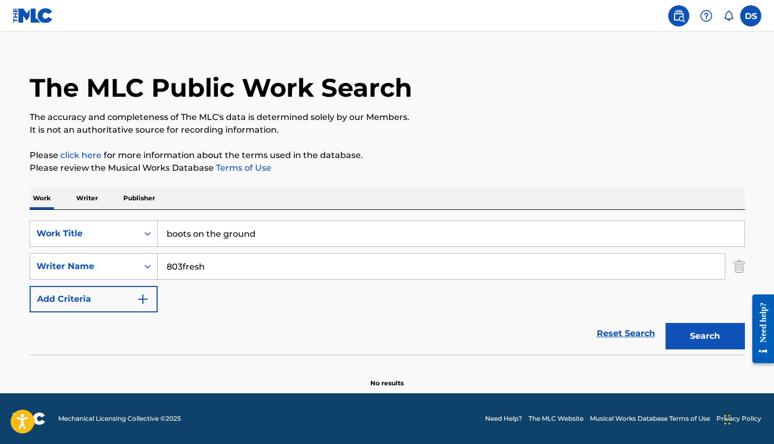
click at [148, 263] on div "SearchWithCriteriadadf995b-f09c-4699-bc29-58e4a1f498b0 Writer Name 803fresh" at bounding box center [387, 266] width 715 height 26
click at [704, 336] on button "Search" at bounding box center [704, 336] width 79 height 26
type input "[PERSON_NAME] fur tick"
click at [248, 272] on input "[PERSON_NAME] fur tick" at bounding box center [441, 266] width 567 height 25
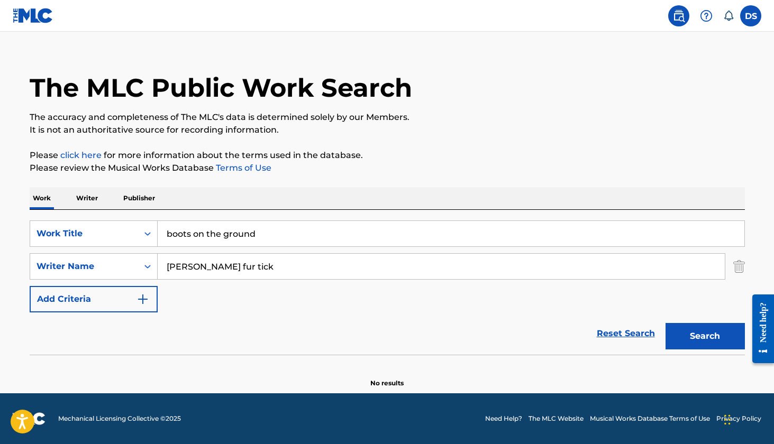
click at [248, 272] on input "[PERSON_NAME] fur tick" at bounding box center [441, 266] width 567 height 25
click at [704, 336] on button "Search" at bounding box center [704, 336] width 79 height 26
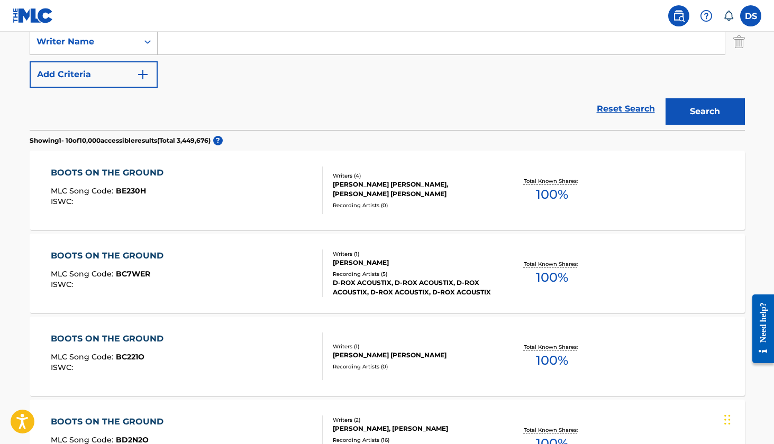
scroll to position [262, 0]
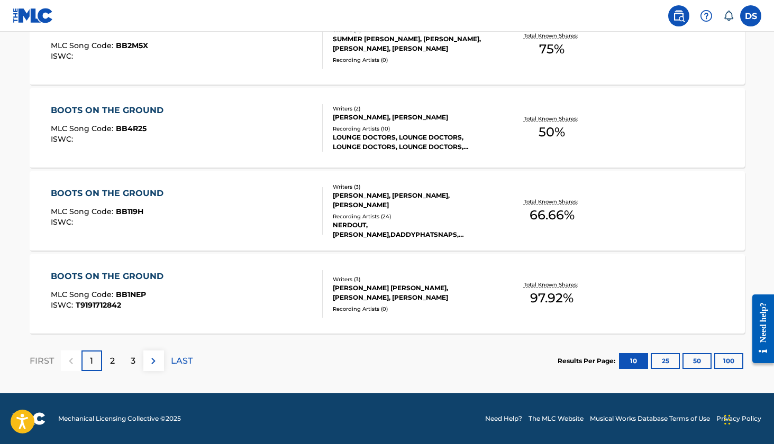
click at [188, 362] on p "LAST" at bounding box center [182, 361] width 22 height 13
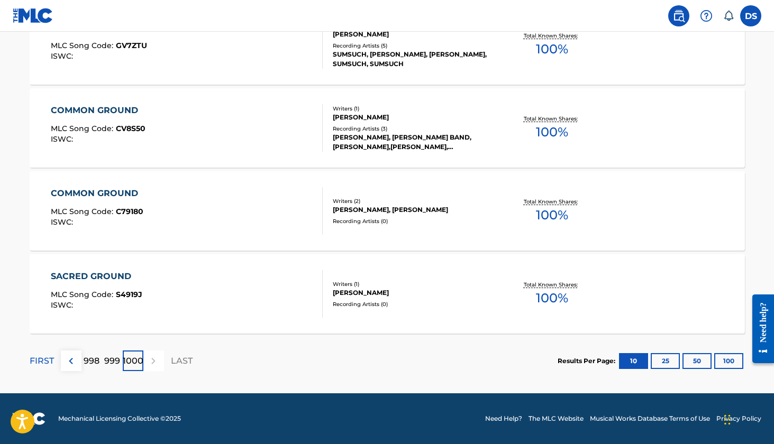
scroll to position [883, 0]
click at [47, 361] on p "FIRST" at bounding box center [42, 361] width 24 height 13
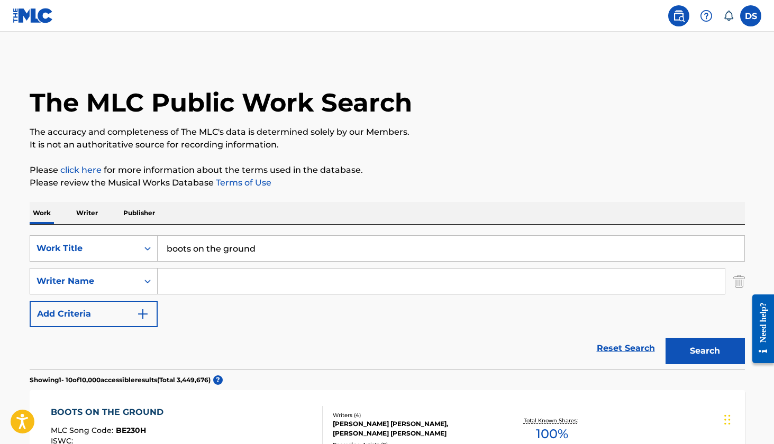
scroll to position [0, 0]
click at [678, 13] on img at bounding box center [678, 16] width 13 height 13
click at [33, 15] on img at bounding box center [33, 15] width 41 height 15
